Goal: Information Seeking & Learning: Learn about a topic

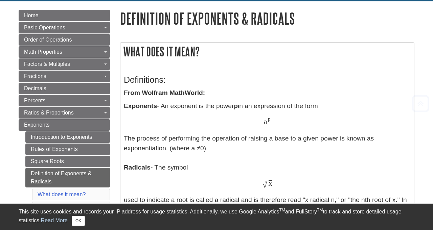
scroll to position [76, 0]
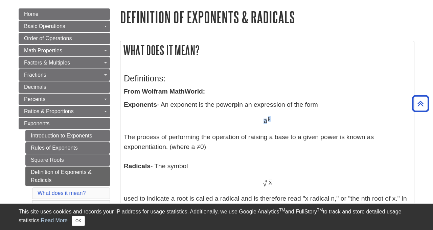
drag, startPoint x: 277, startPoint y: 117, endPoint x: 252, endPoint y: 120, distance: 25.2
click at [252, 120] on div "a p a p" at bounding box center [267, 121] width 287 height 10
click at [296, 119] on div "a p a p" at bounding box center [267, 121] width 287 height 10
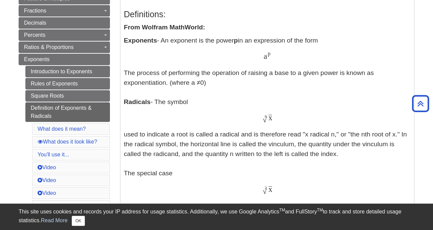
scroll to position [141, 0]
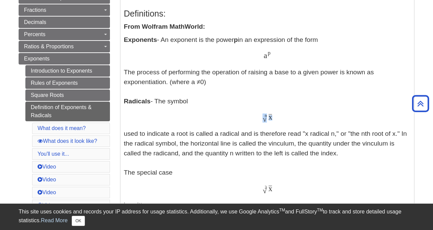
drag, startPoint x: 256, startPoint y: 119, endPoint x: 298, endPoint y: 119, distance: 41.6
click at [298, 119] on div "x √ n x n" at bounding box center [267, 118] width 287 height 10
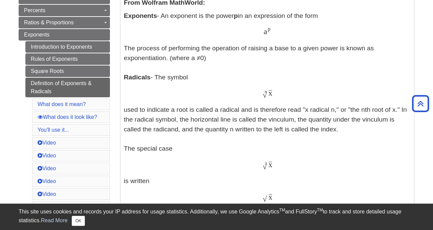
scroll to position [164, 0]
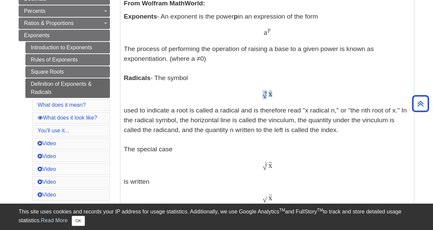
drag, startPoint x: 256, startPoint y: 90, endPoint x: 286, endPoint y: 92, distance: 30.2
click at [286, 92] on p "Exponents - An exponent is the power p in an expression of the form a p a p The…" at bounding box center [267, 200] width 287 height 377
click at [286, 92] on div "x √ n x n" at bounding box center [267, 95] width 287 height 10
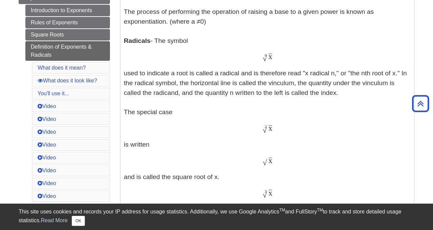
scroll to position [218, 0]
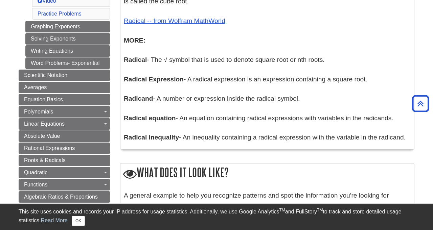
scroll to position [180, 0]
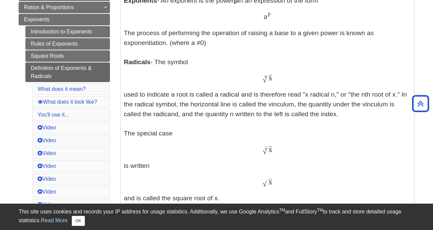
click at [196, 118] on p "Exponents - An exponent is the power p in an expression of the form a p a p The…" at bounding box center [267, 184] width 287 height 377
drag, startPoint x: 259, startPoint y: 82, endPoint x: 281, endPoint y: 84, distance: 21.7
click at [281, 84] on div "x √ n x n" at bounding box center [267, 79] width 287 height 10
click at [284, 84] on div "x √ n x n" at bounding box center [267, 79] width 287 height 10
drag, startPoint x: 264, startPoint y: 81, endPoint x: 280, endPoint y: 81, distance: 16.2
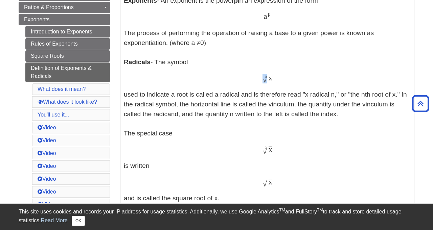
click at [280, 81] on div "x √ n x n" at bounding box center [267, 79] width 287 height 10
drag, startPoint x: 280, startPoint y: 81, endPoint x: 248, endPoint y: 77, distance: 32.1
click at [248, 78] on div "x √ n x n" at bounding box center [267, 79] width 287 height 10
